Goal: Information Seeking & Learning: Compare options

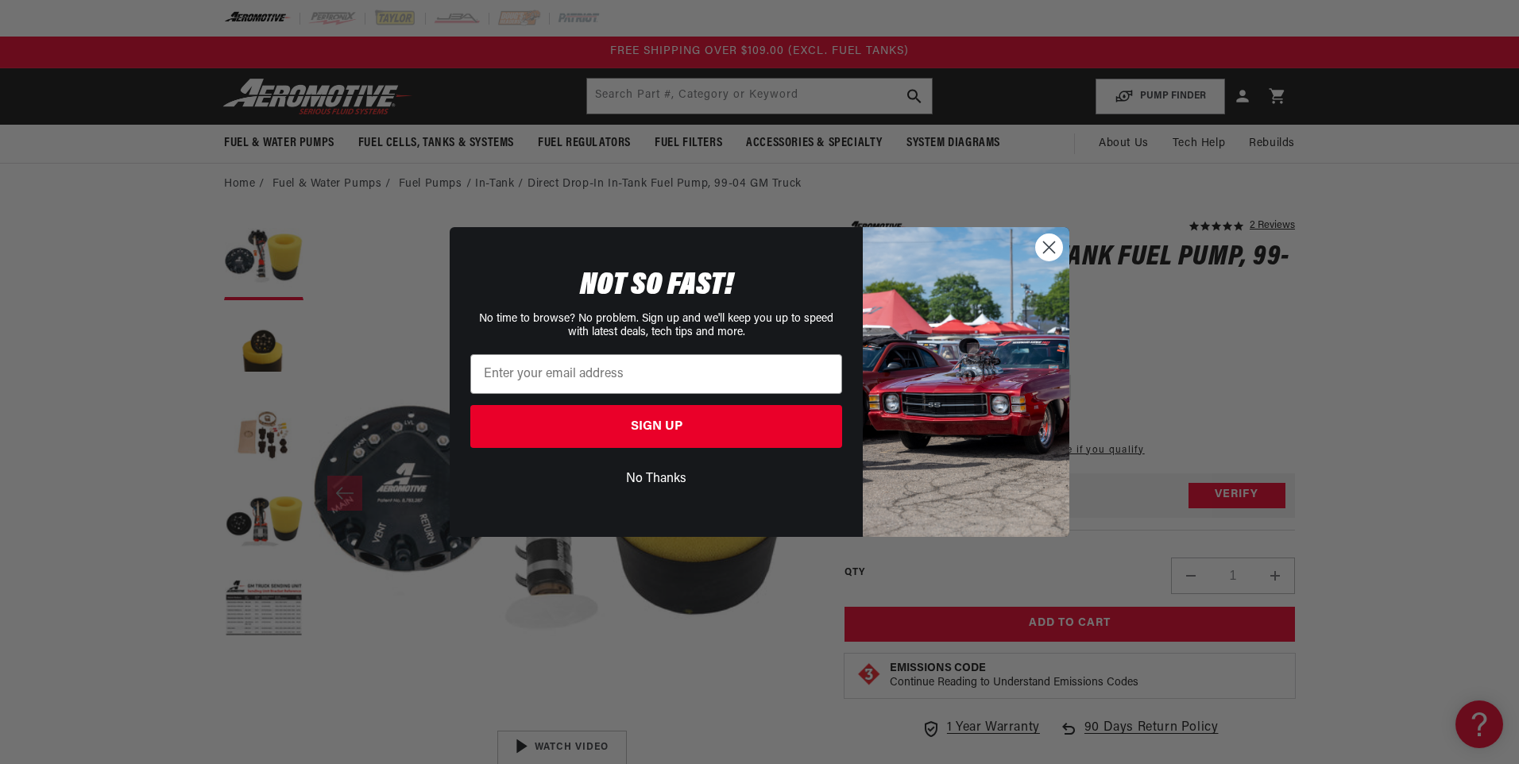
click at [1040, 250] on circle "Close dialog" at bounding box center [1049, 247] width 26 height 26
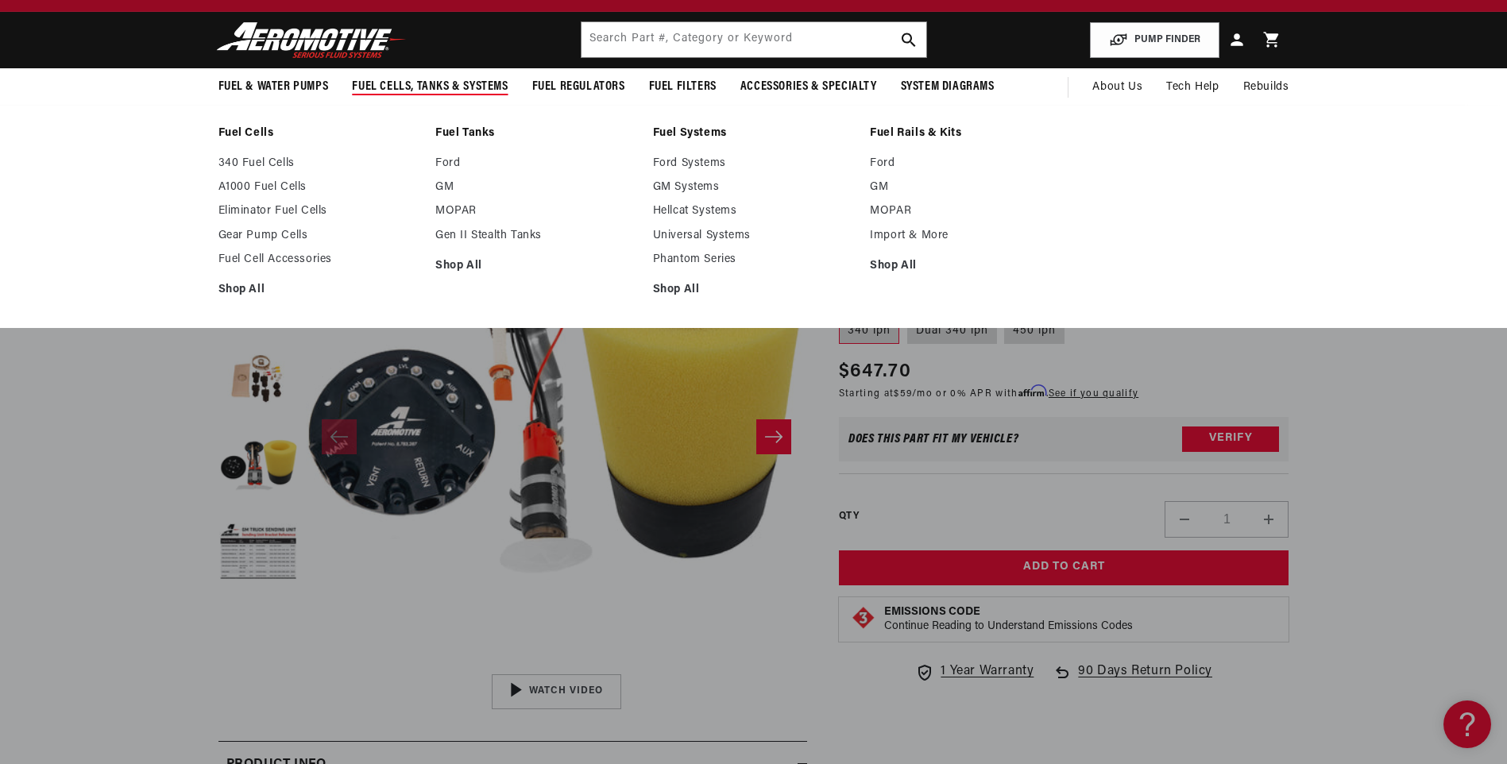
scroll to position [159, 0]
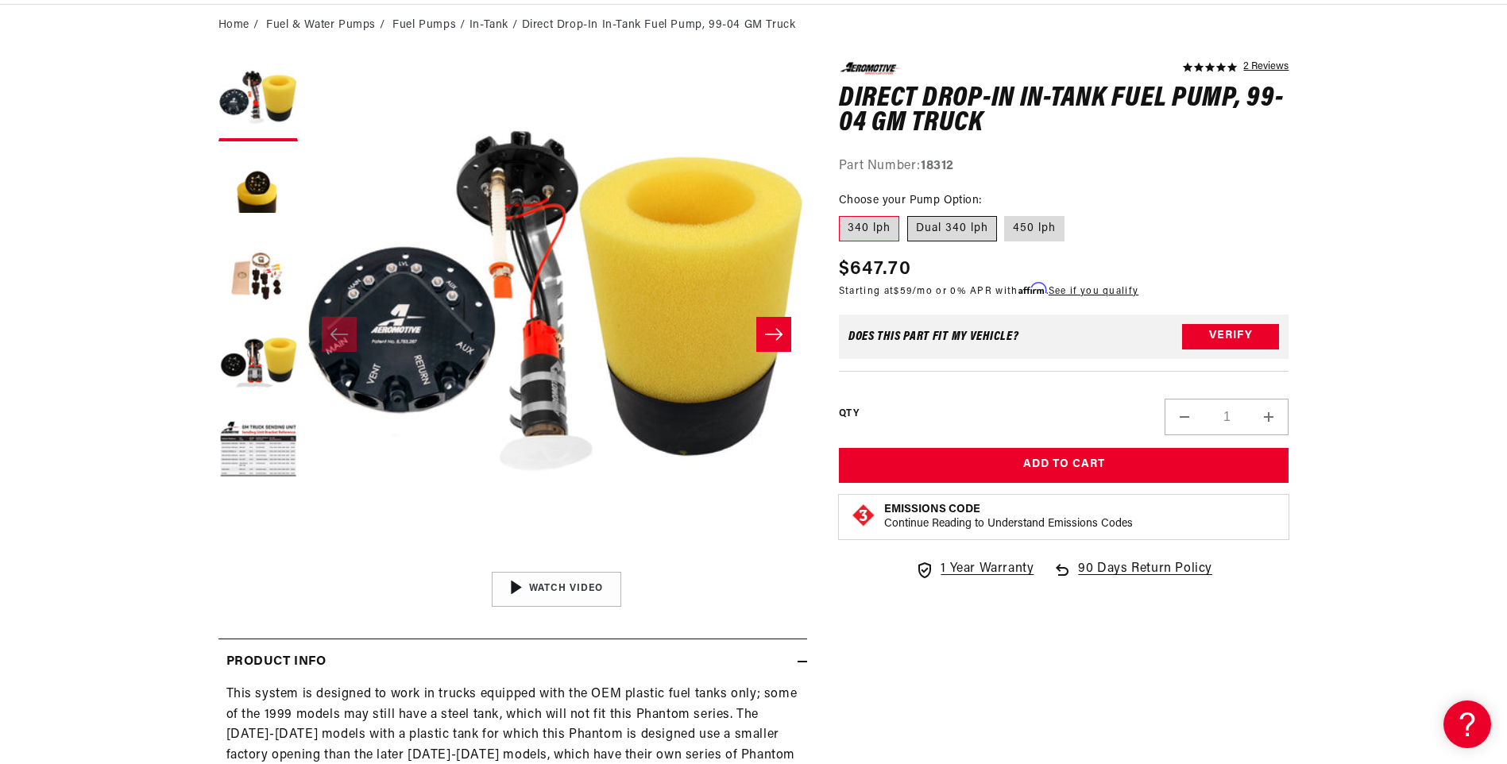
click at [982, 230] on label "Dual 340 lph" at bounding box center [952, 228] width 90 height 25
click at [908, 214] on input "Dual 340 lph" at bounding box center [907, 213] width 1 height 1
radio input "true"
click at [1018, 228] on label "450 lph" at bounding box center [1034, 228] width 60 height 25
click at [1006, 214] on input "450 lph" at bounding box center [1005, 213] width 1 height 1
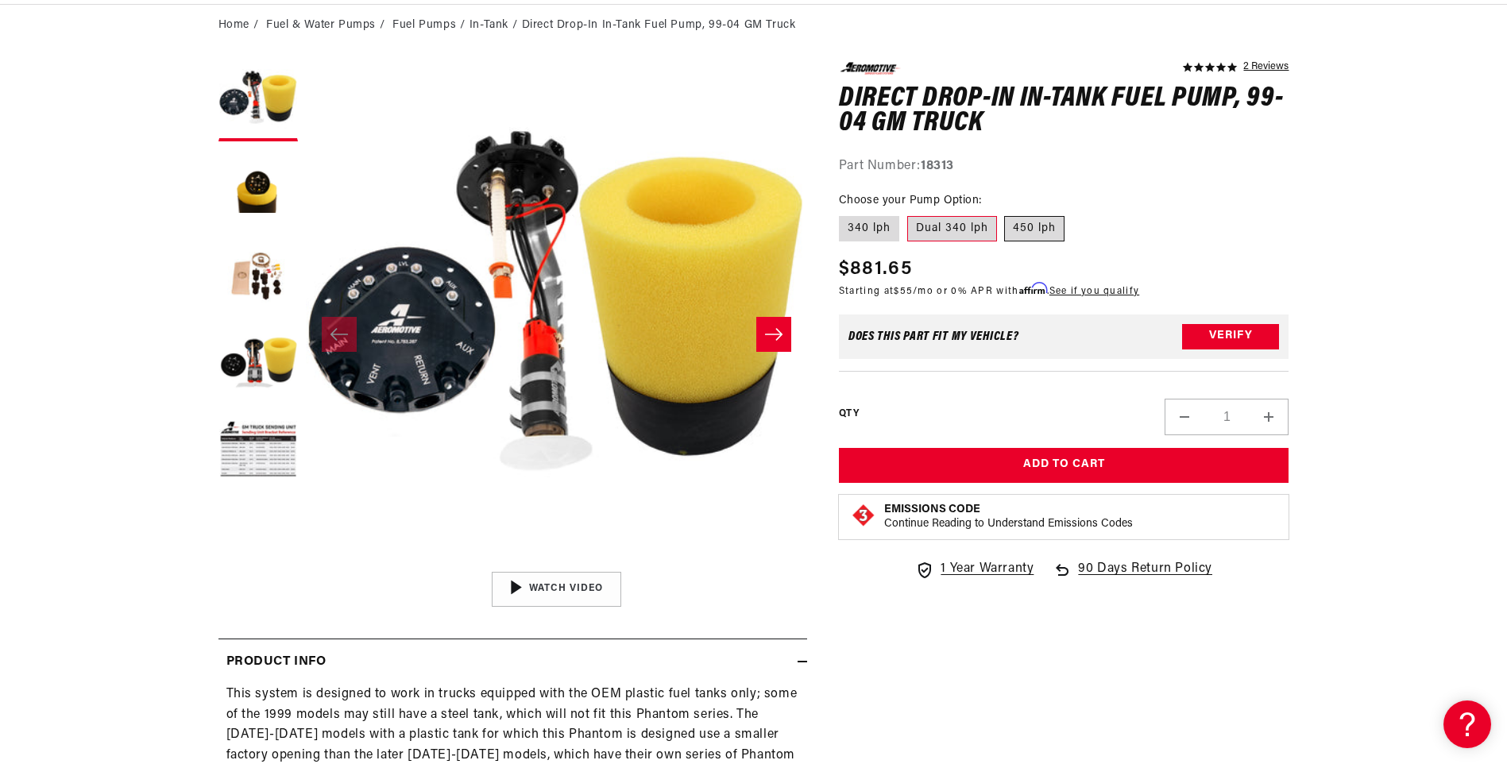
radio input "true"
click at [962, 230] on label "Dual 340 lph" at bounding box center [952, 228] width 90 height 25
click at [908, 214] on input "Dual 340 lph" at bounding box center [907, 213] width 1 height 1
radio input "true"
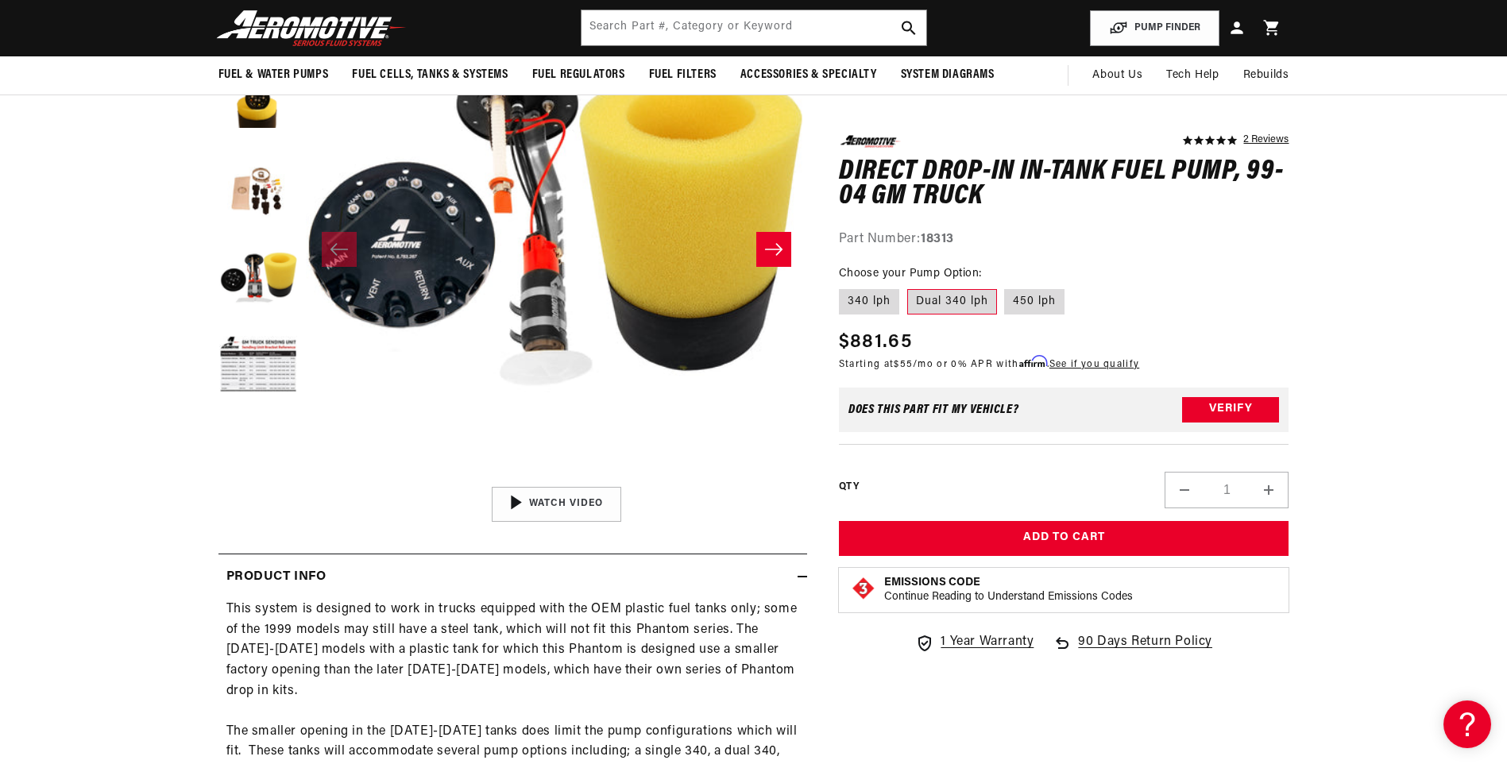
scroll to position [238, 0]
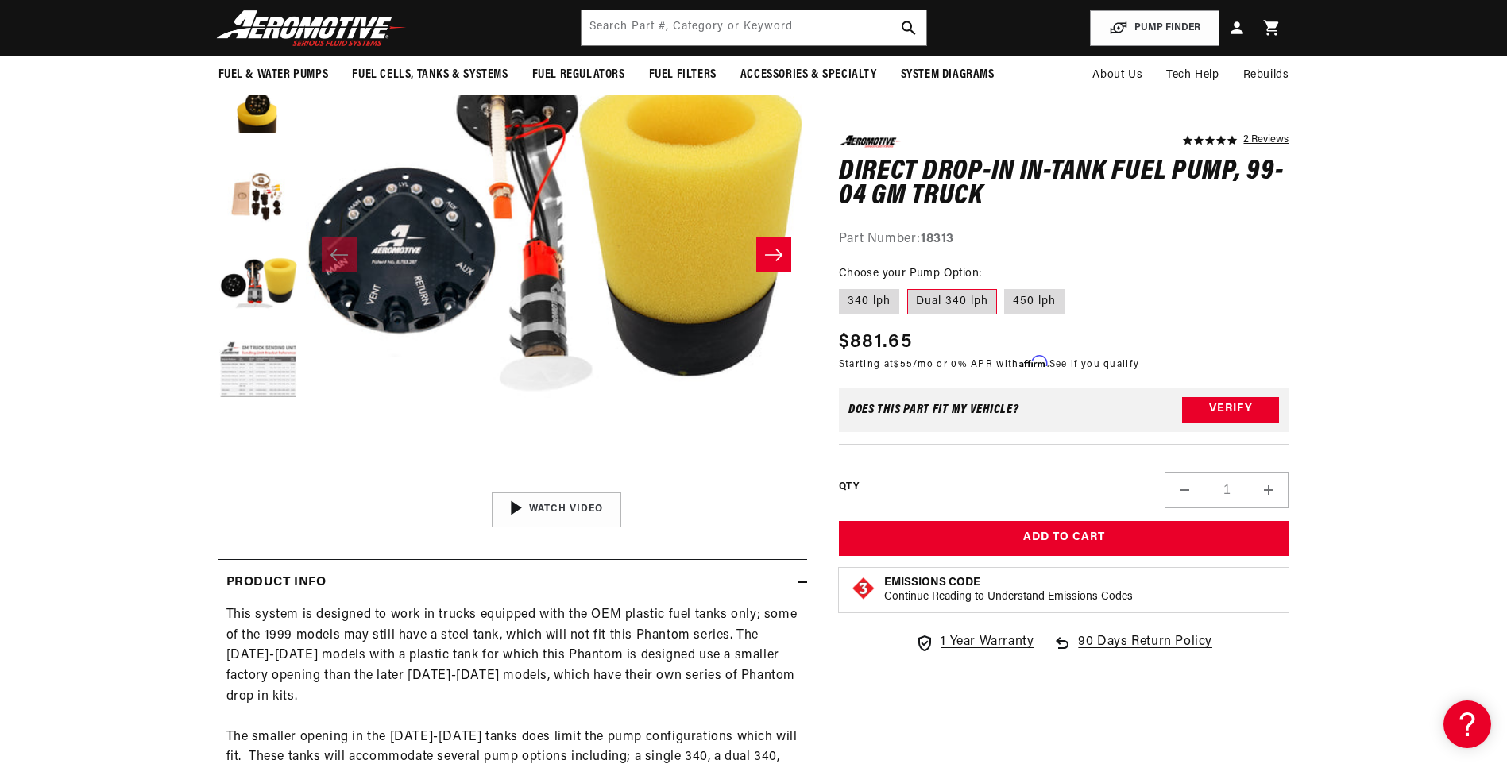
click at [246, 366] on button "Load image 5 in gallery view" at bounding box center [257, 371] width 79 height 79
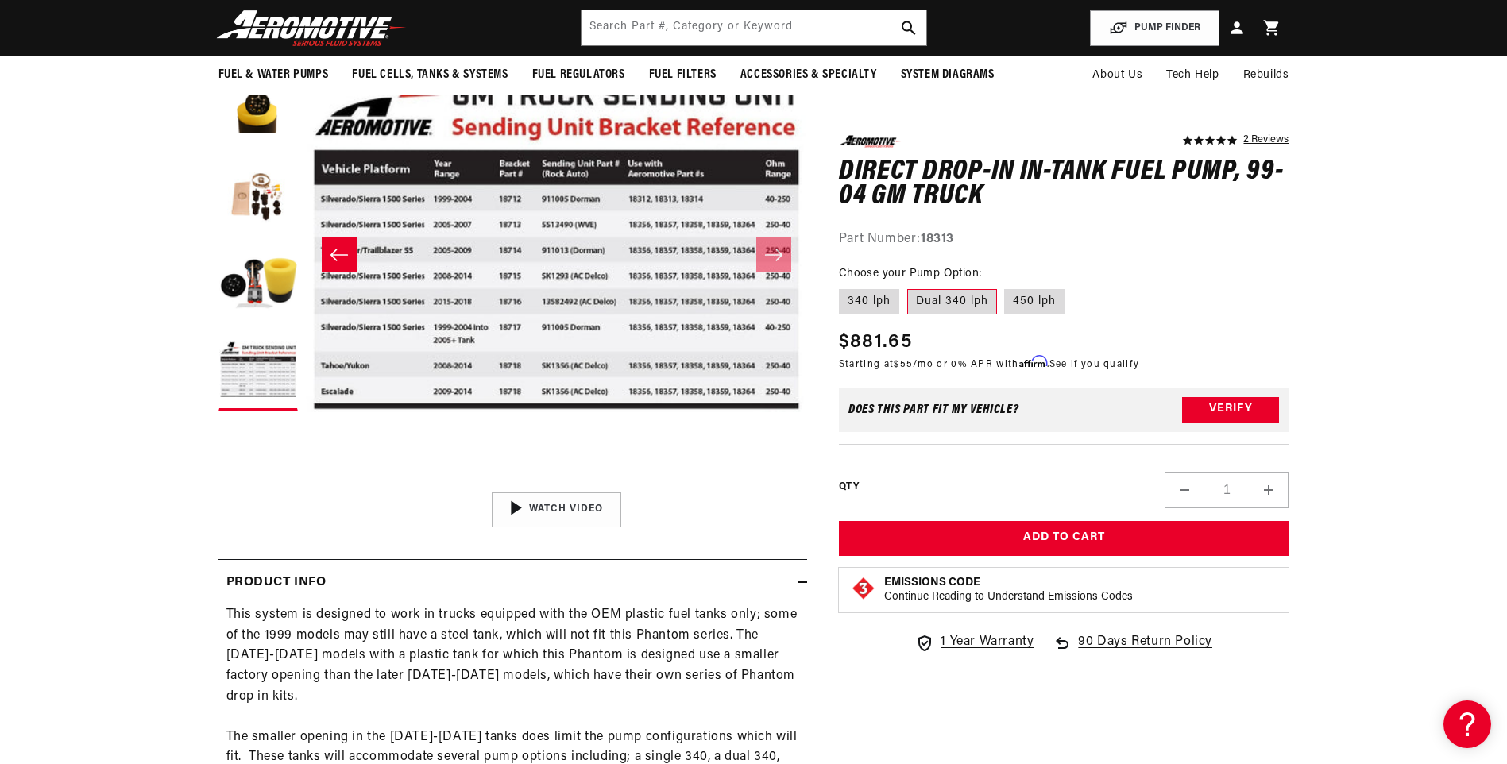
scroll to position [1, 2006]
